Goal: Task Accomplishment & Management: Use online tool/utility

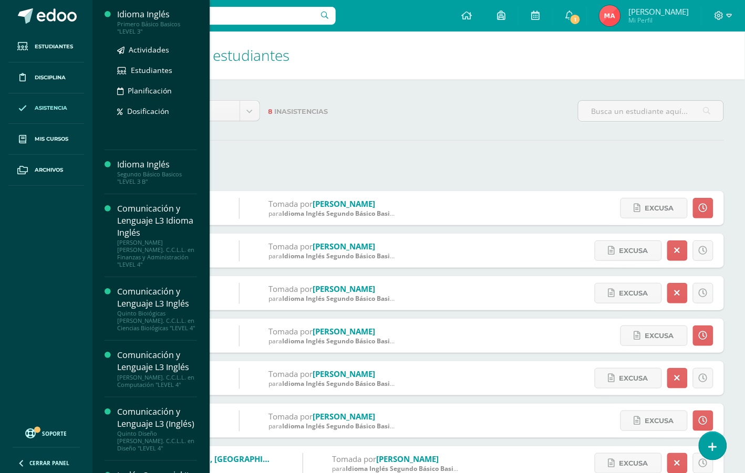
click at [127, 12] on div "Idioma Inglés" at bounding box center [157, 14] width 80 height 12
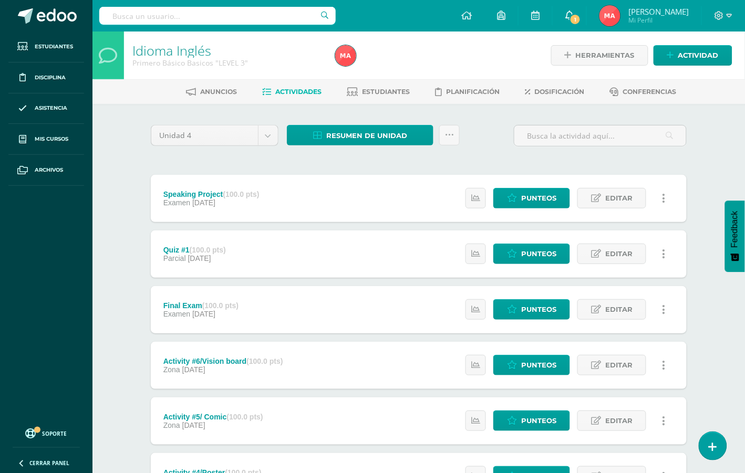
click at [571, 15] on link "1" at bounding box center [570, 16] width 34 height 32
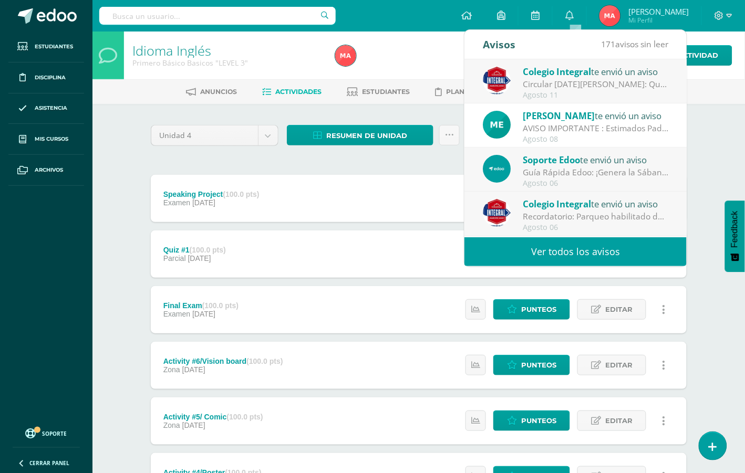
click at [585, 88] on div "Circular [DATE][PERSON_NAME]: Querida comunidad educativa, te trasladamos este …" at bounding box center [596, 84] width 146 height 12
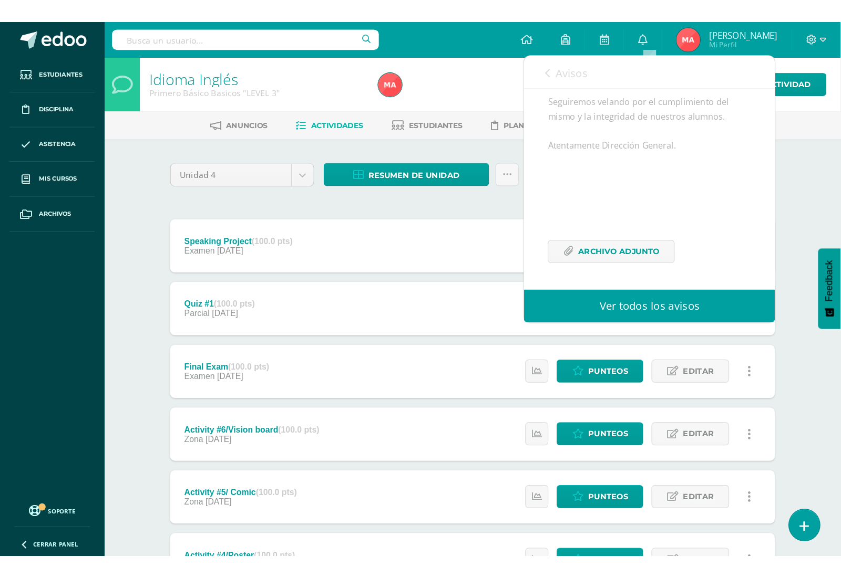
scroll to position [222, 0]
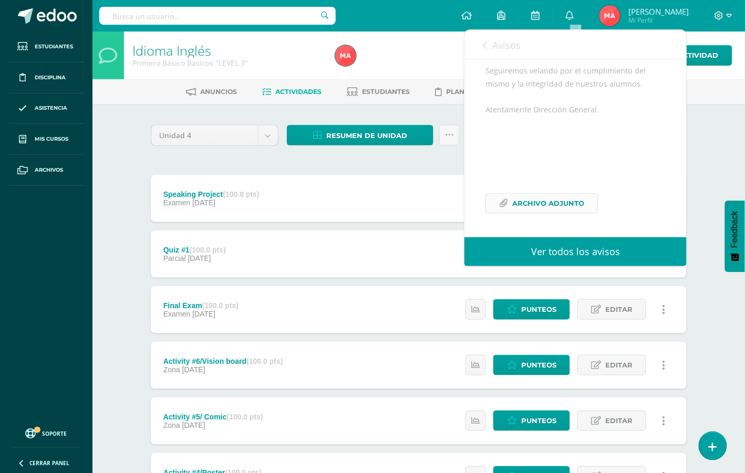
click at [555, 211] on span "Archivo Adjunto" at bounding box center [548, 203] width 72 height 19
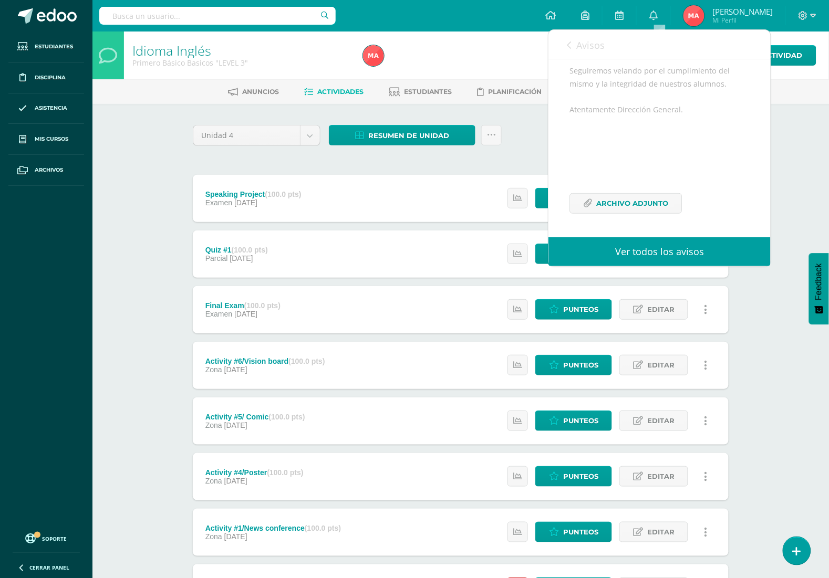
click at [756, 429] on div "Idioma Inglés Primero Básico Basicos "LEVEL 3" Herramientas Detalle de asistenc…" at bounding box center [460, 411] width 737 height 758
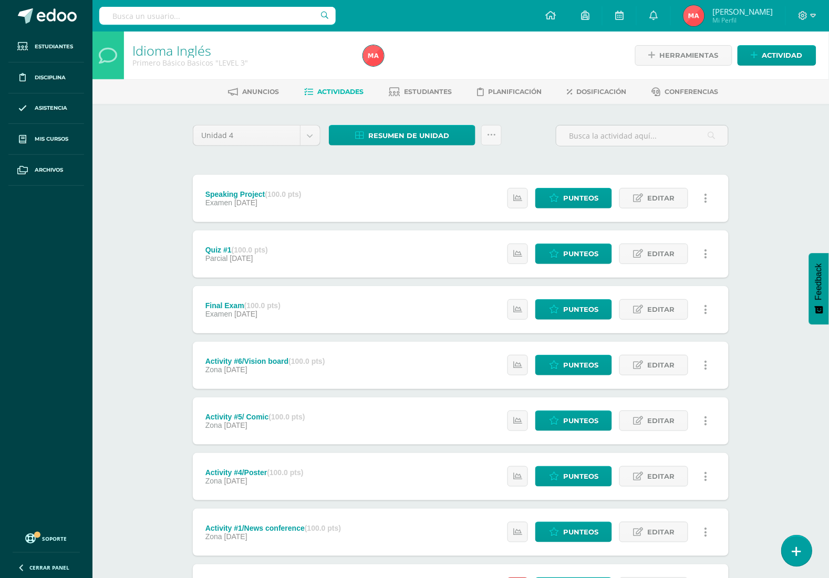
click at [756, 473] on icon at bounding box center [796, 552] width 9 height 12
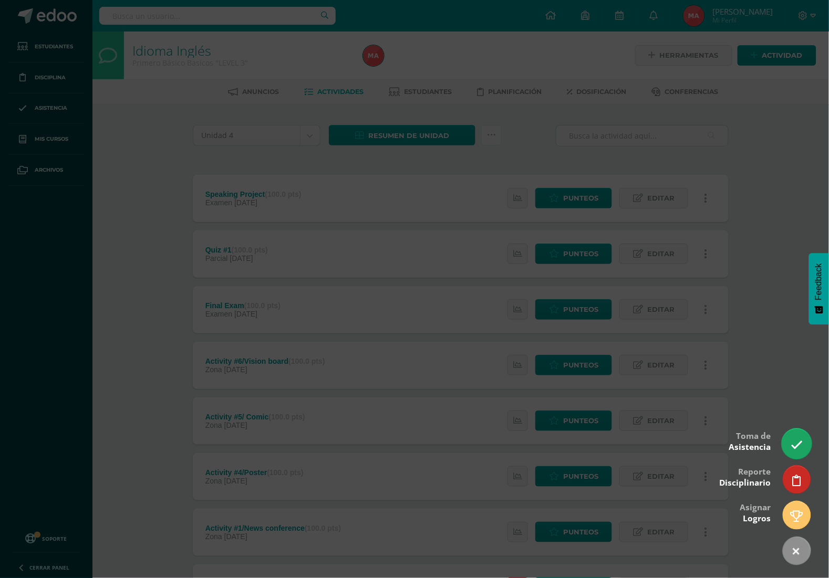
click at [756, 440] on link at bounding box center [797, 444] width 30 height 30
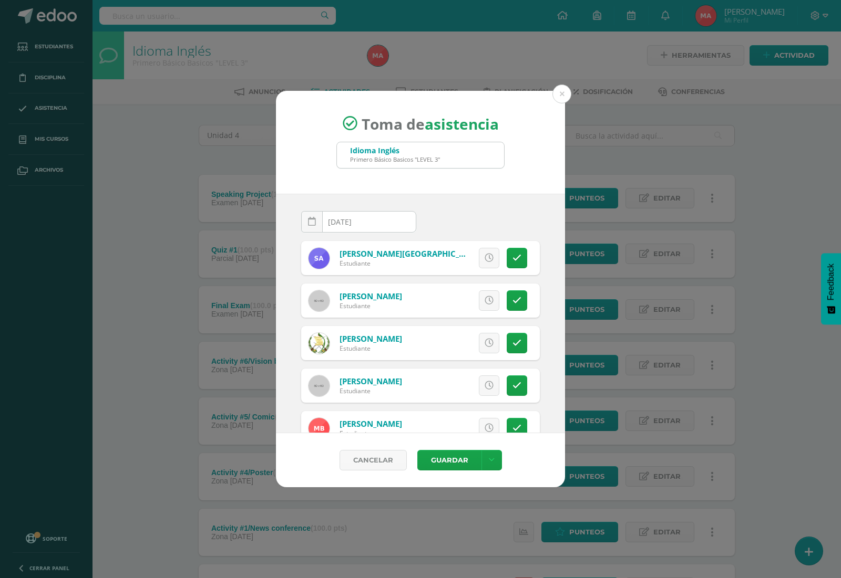
click at [564, 247] on div "Toma de asistencia Idioma Inglés Primero Básico Basicos "LEVEL 3" 2025-08-12 Au…" at bounding box center [420, 289] width 832 height 397
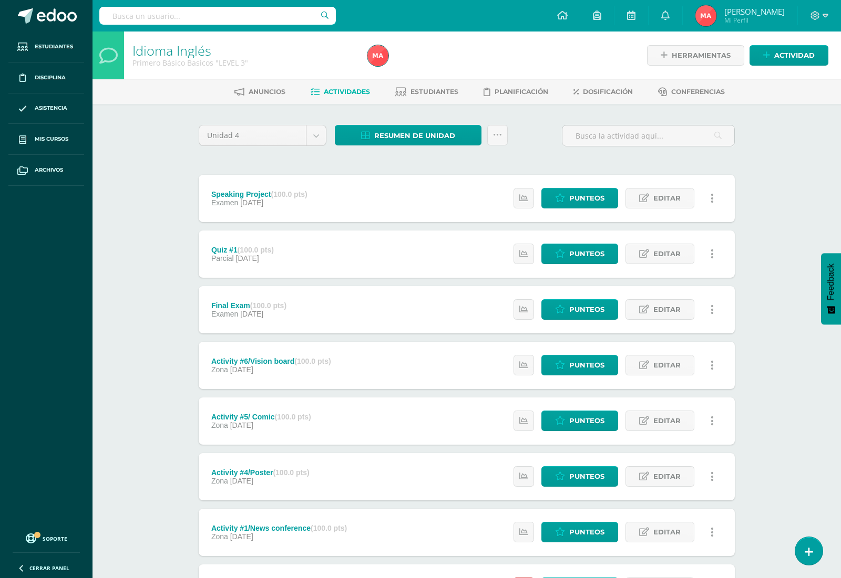
drag, startPoint x: 555, startPoint y: 240, endPoint x: 455, endPoint y: 452, distance: 235.0
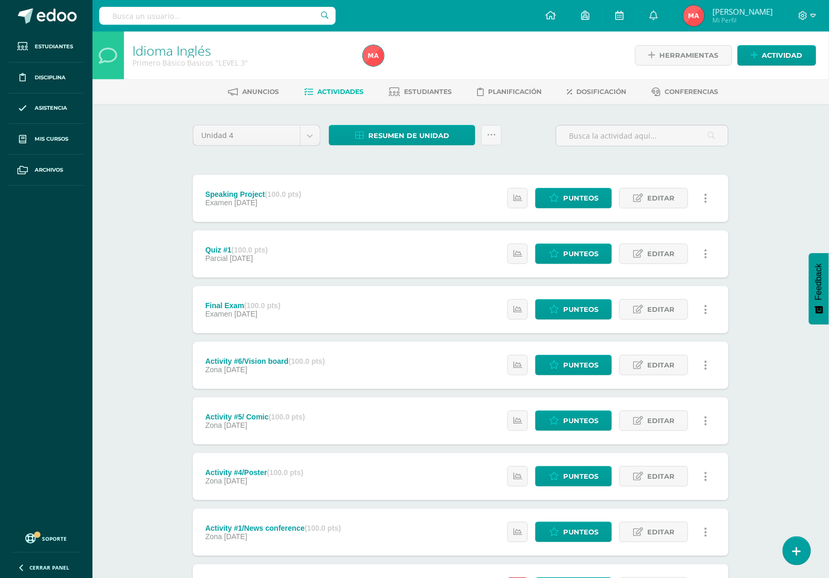
click at [756, 473] on div "Idioma Inglés Primero Básico Basicos "LEVEL 3" Herramientas Detalle de asistenc…" at bounding box center [460, 411] width 737 height 758
click at [756, 473] on link at bounding box center [797, 551] width 30 height 30
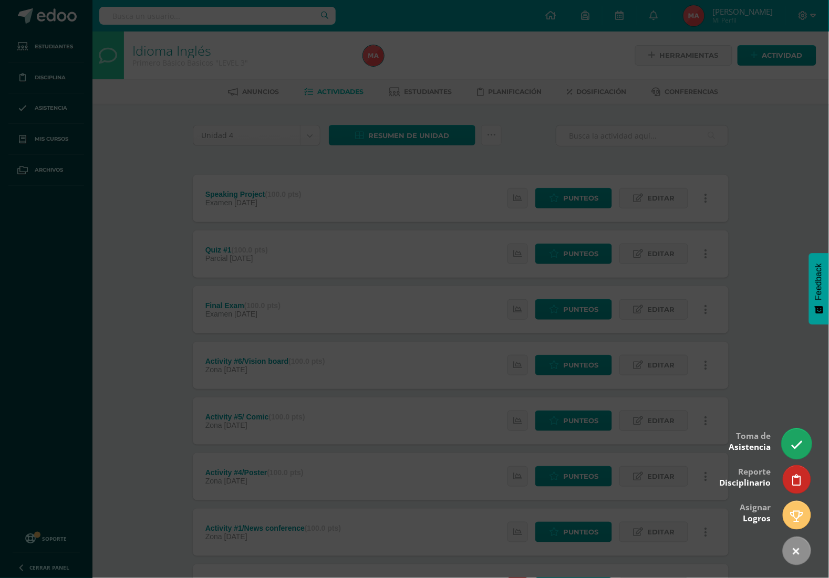
click at [756, 447] on link at bounding box center [797, 444] width 30 height 30
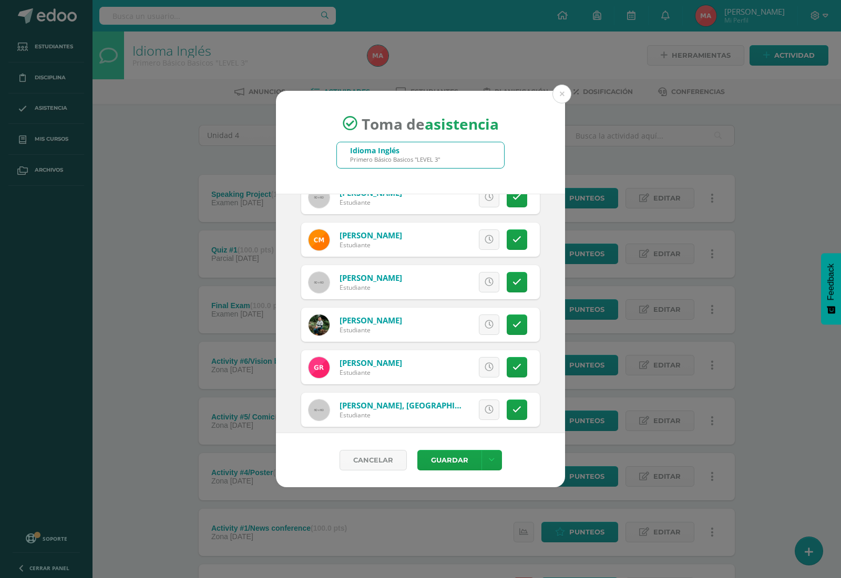
scroll to position [668, 0]
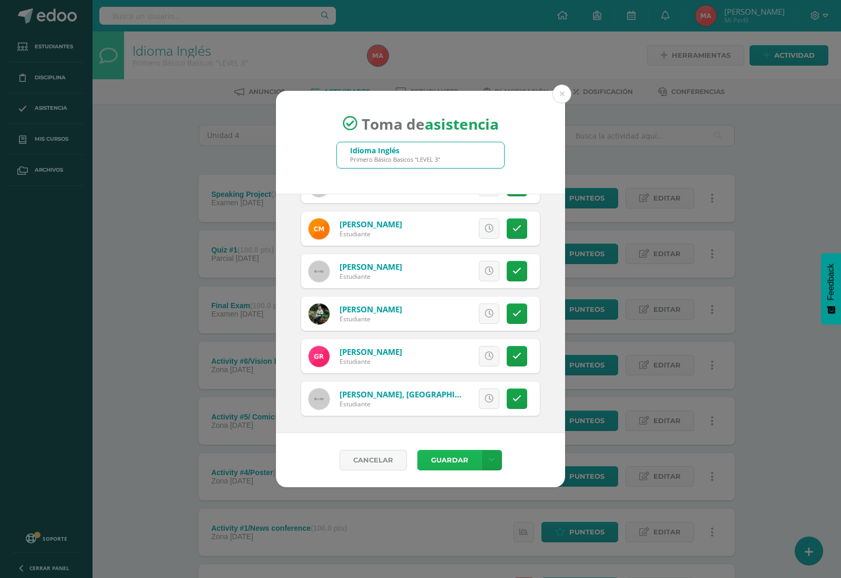
click at [442, 465] on button "Guardar" at bounding box center [449, 460] width 64 height 20
